Goal: Information Seeking & Learning: Compare options

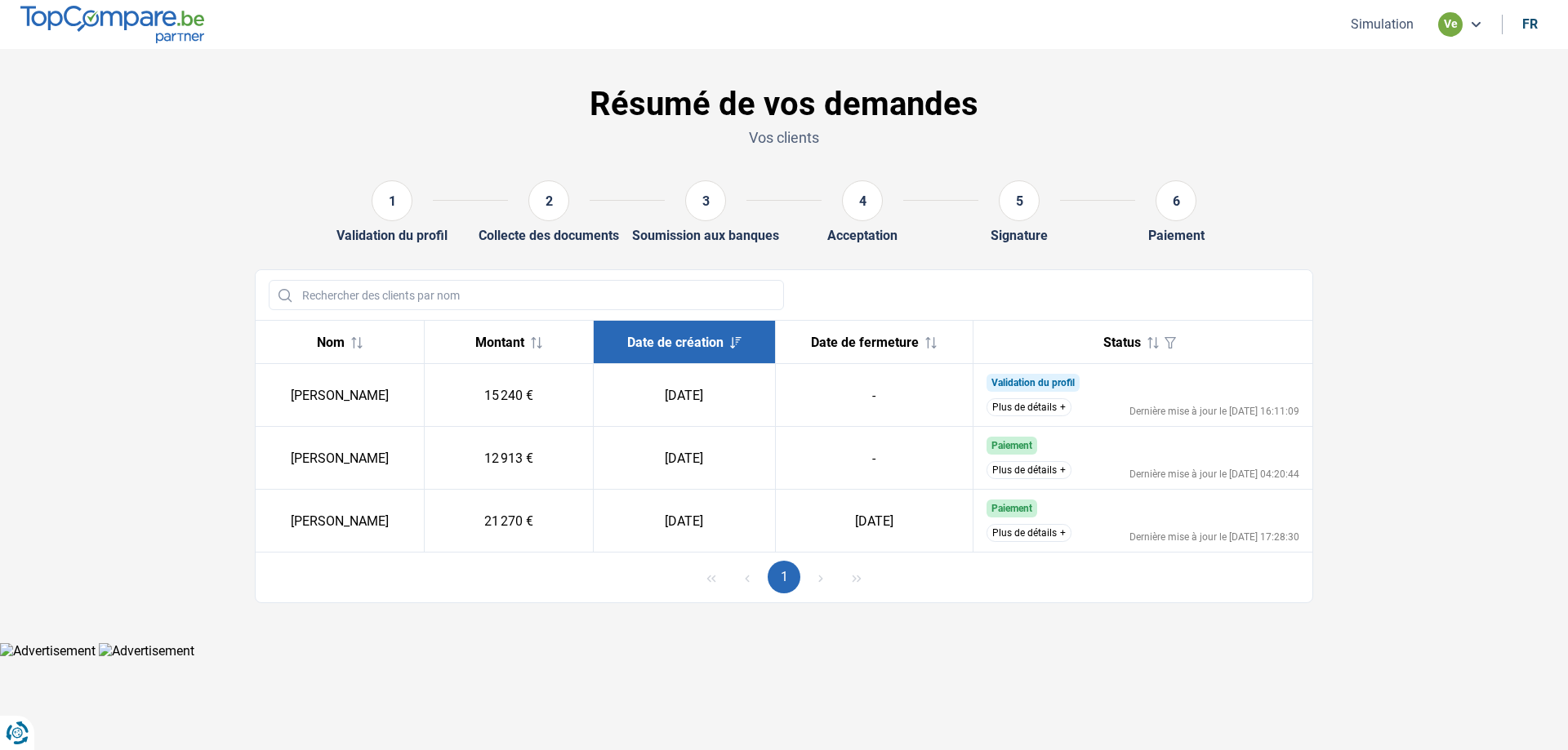
click at [1057, 465] on button "Plus de détails" at bounding box center [1028, 470] width 85 height 18
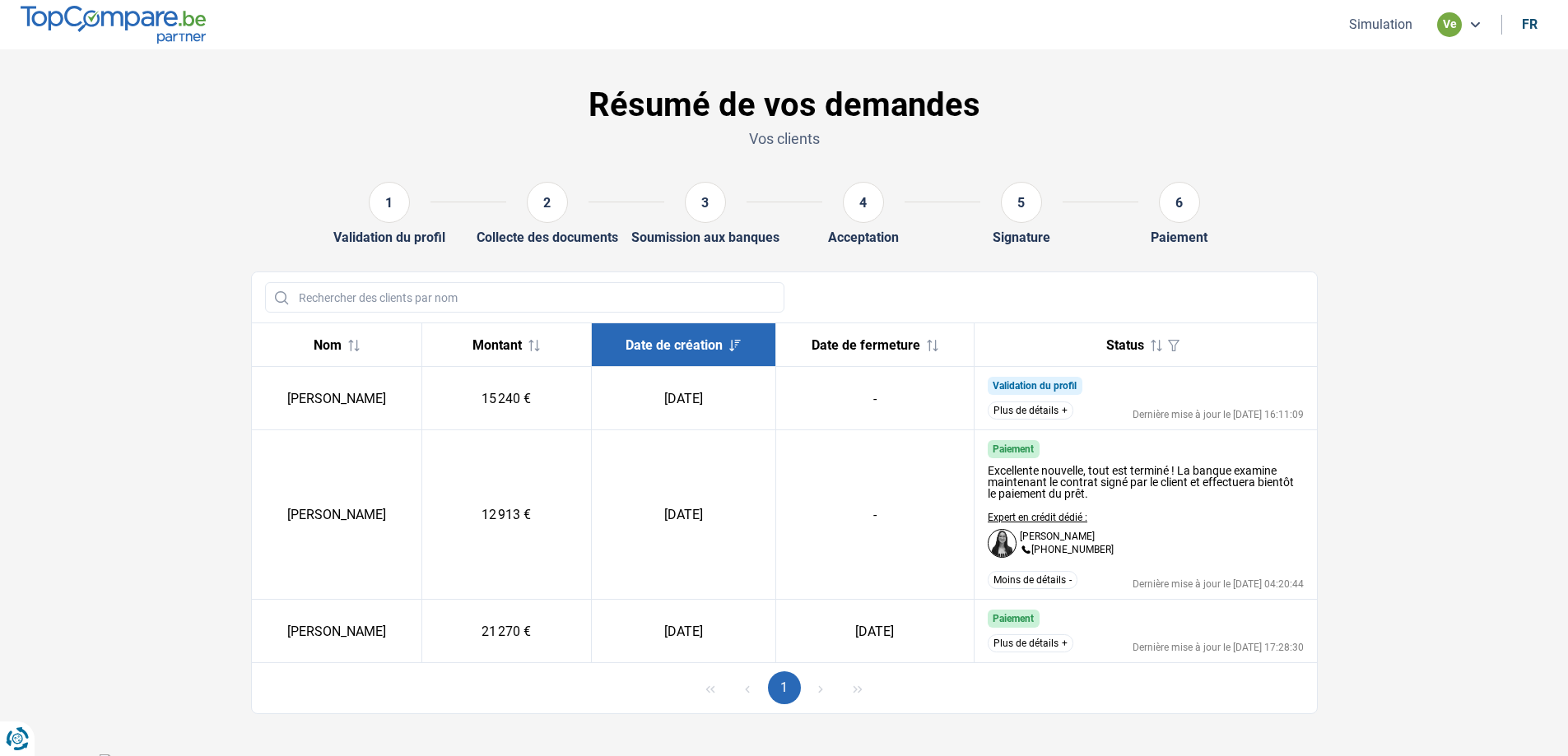
click at [1063, 583] on button "Moins de détails" at bounding box center [1033, 580] width 90 height 18
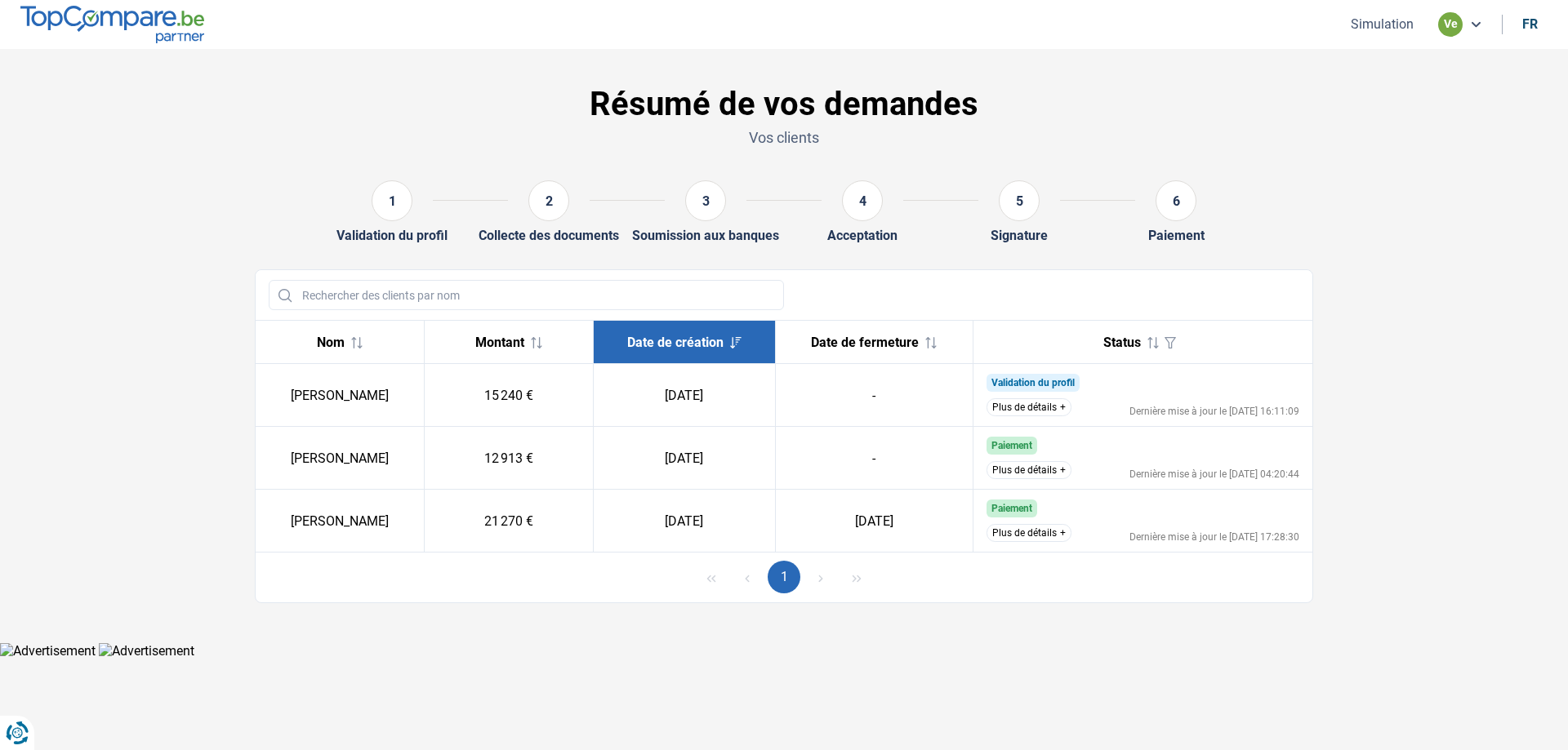
click at [1047, 470] on button "Plus de détails" at bounding box center [1028, 470] width 85 height 18
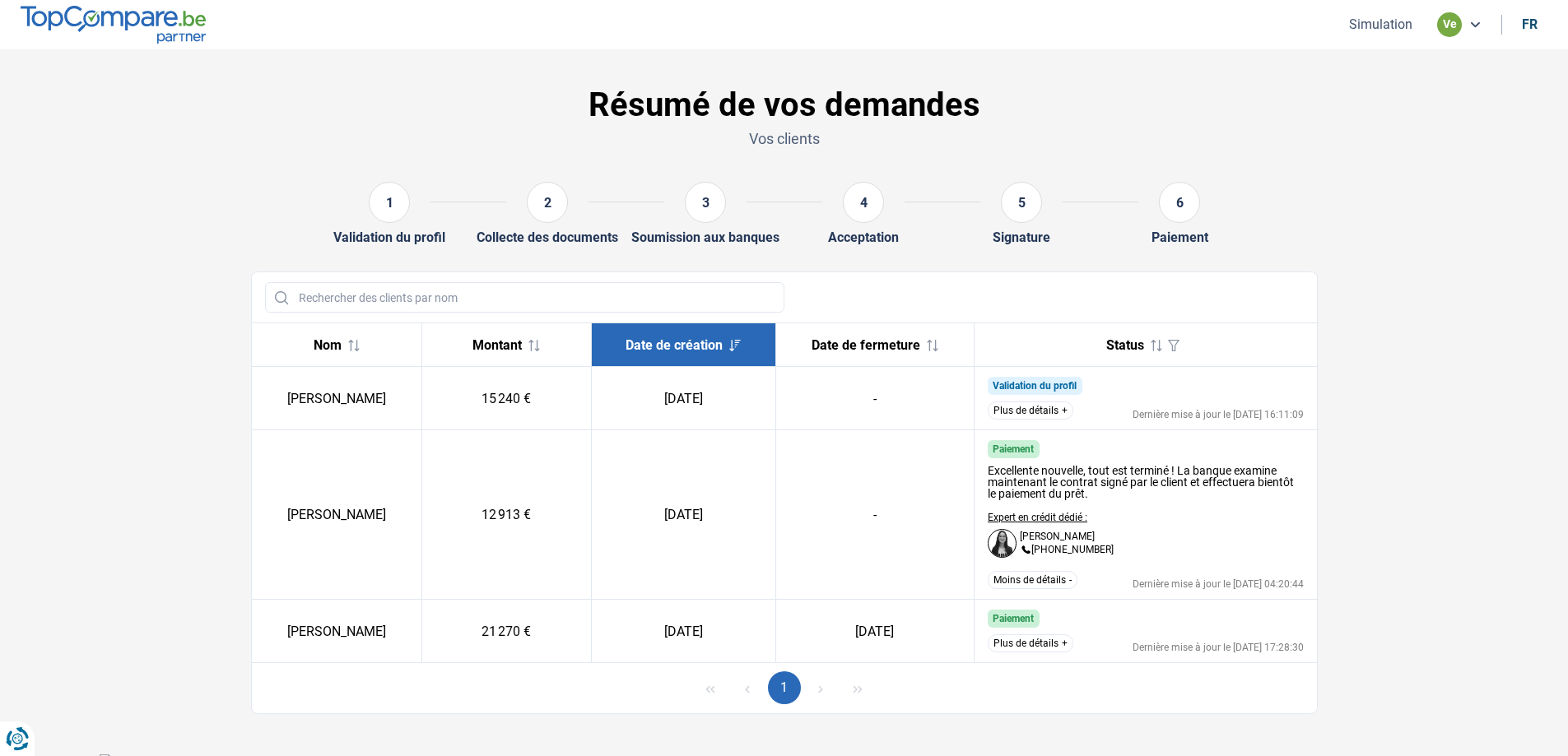
click at [1063, 575] on button "Moins de détails" at bounding box center [1033, 580] width 90 height 18
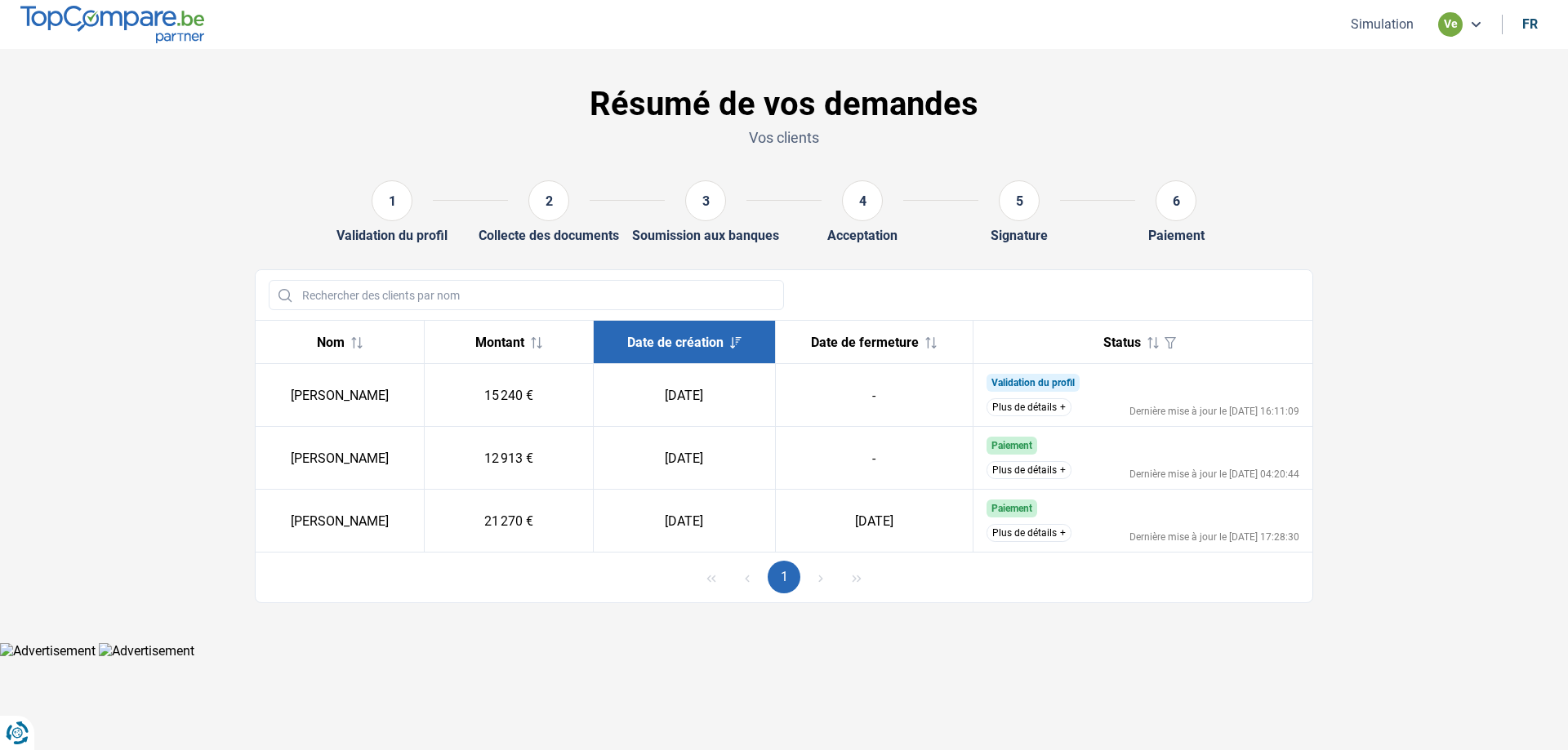
drag, startPoint x: 1112, startPoint y: 490, endPoint x: 1088, endPoint y: 479, distance: 26.4
click at [1048, 404] on button "Plus de détails" at bounding box center [1028, 407] width 85 height 18
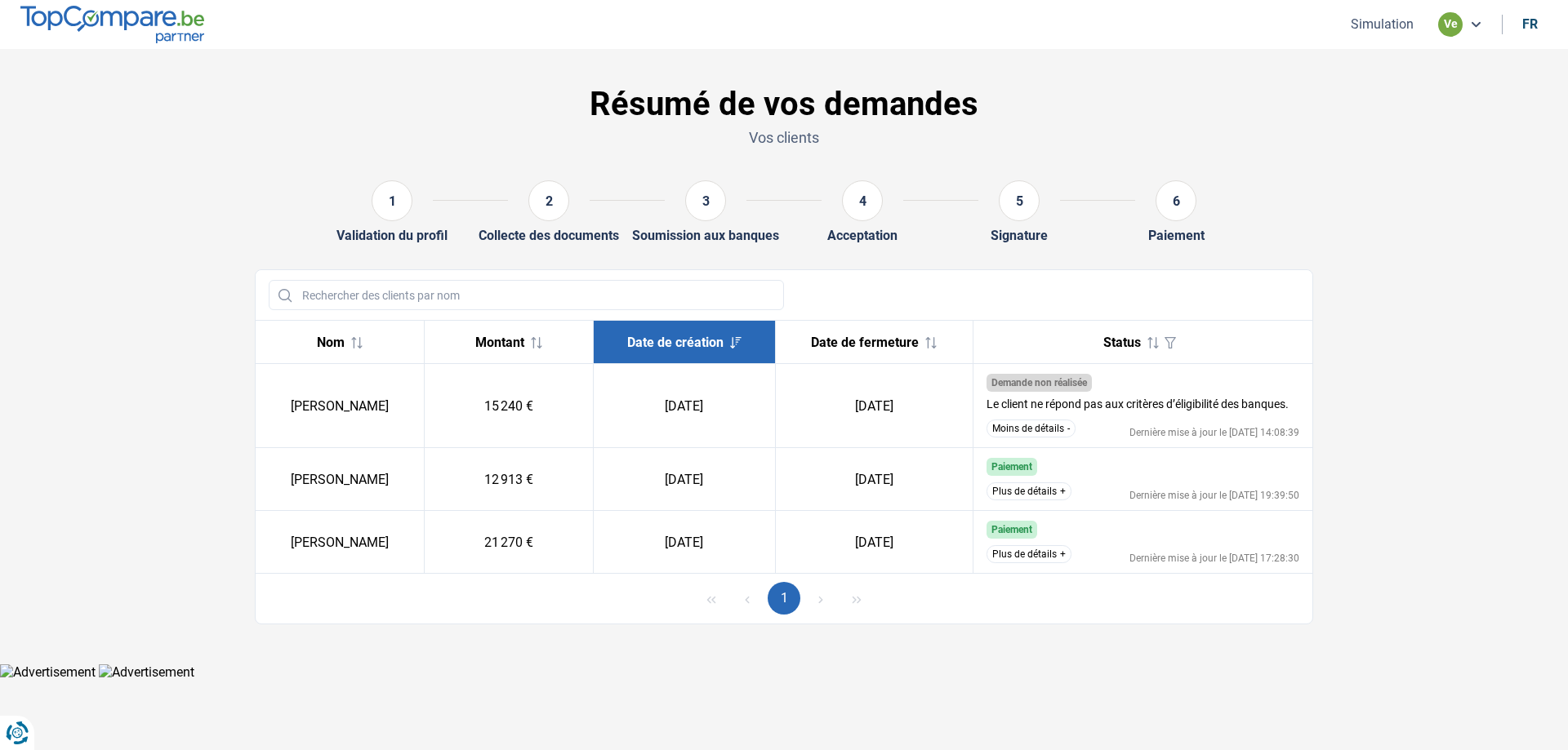
click at [1051, 427] on button "Moins de détails" at bounding box center [1031, 428] width 89 height 18
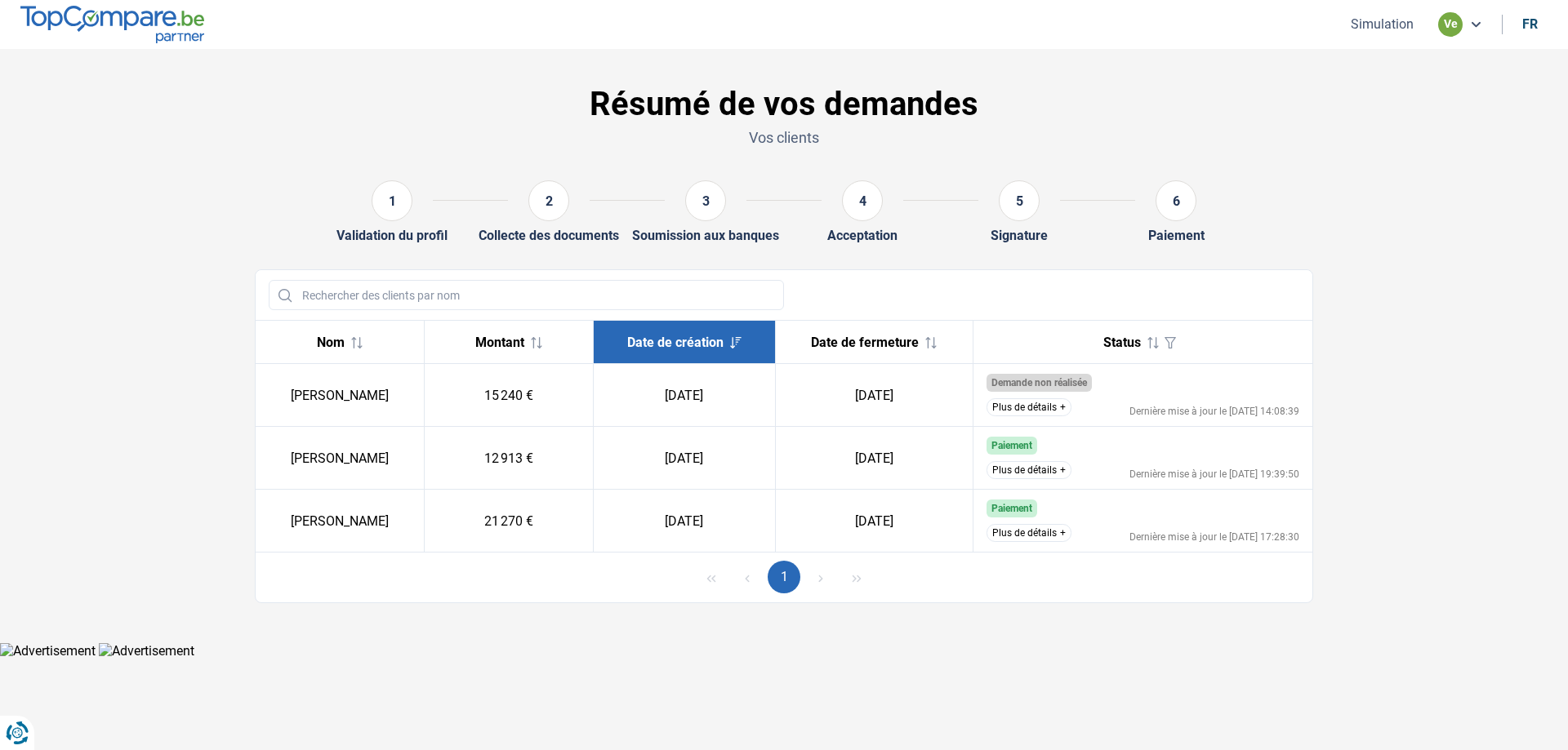
click at [1039, 414] on button "Plus de détails" at bounding box center [1028, 407] width 85 height 18
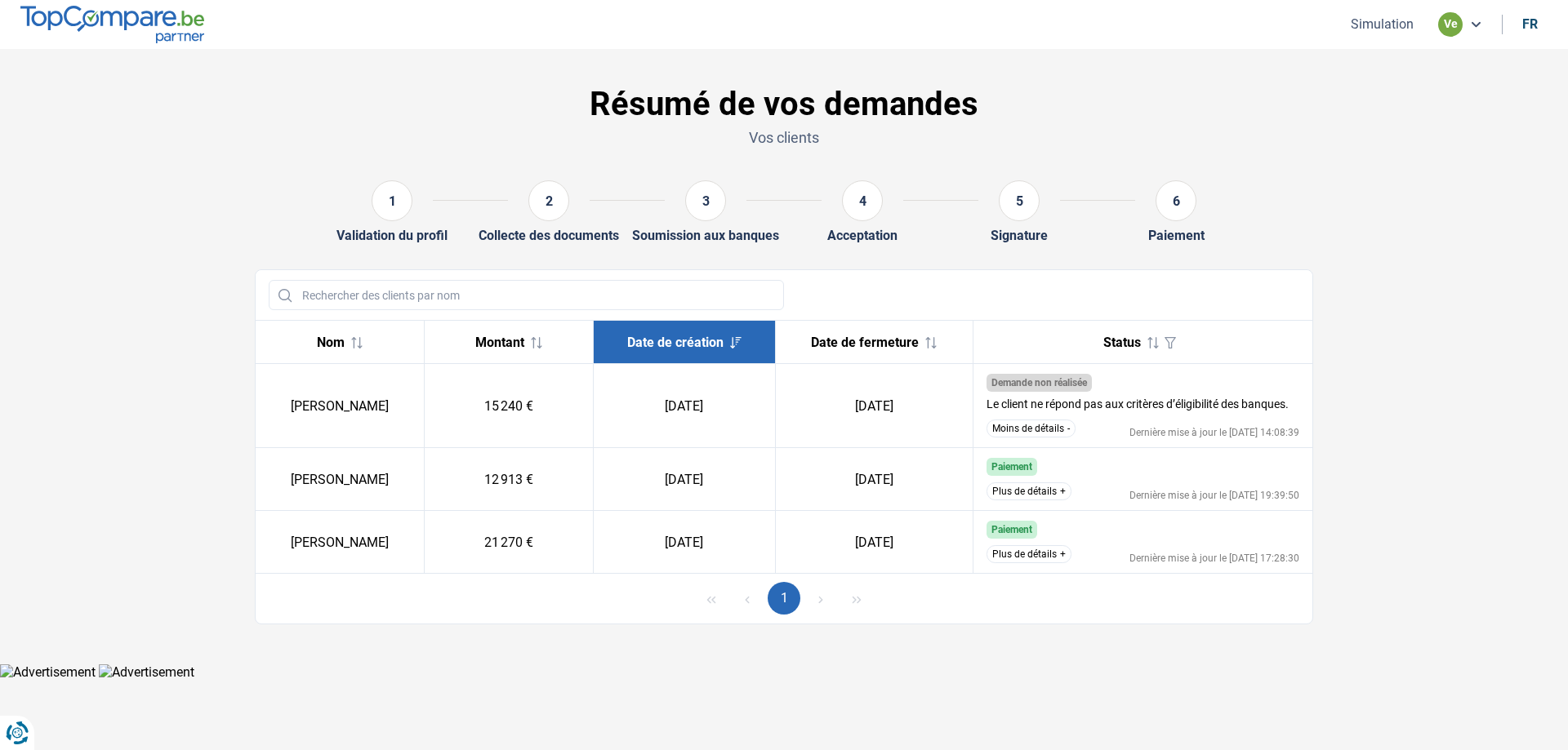
click at [1042, 425] on button "Moins de détails" at bounding box center [1031, 428] width 89 height 18
